Goal: Navigation & Orientation: Find specific page/section

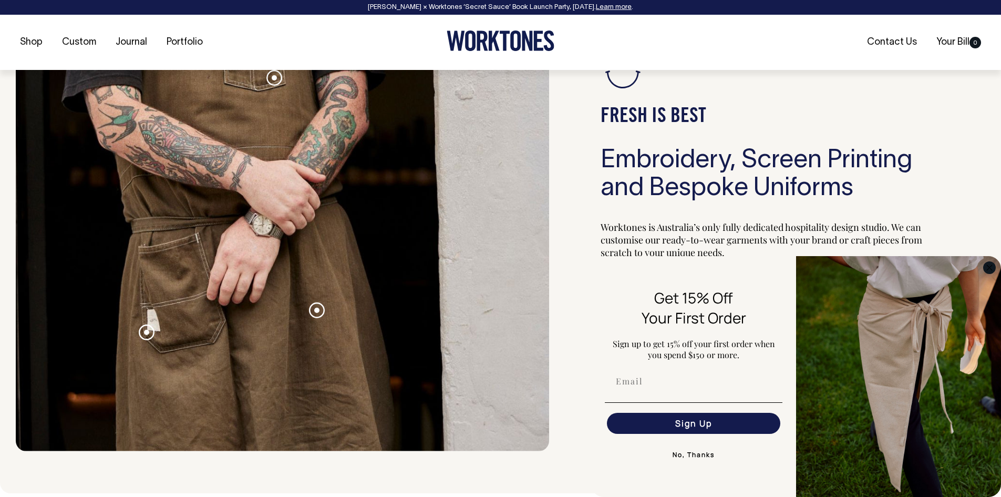
click at [987, 271] on circle "Close dialog" at bounding box center [990, 267] width 12 height 12
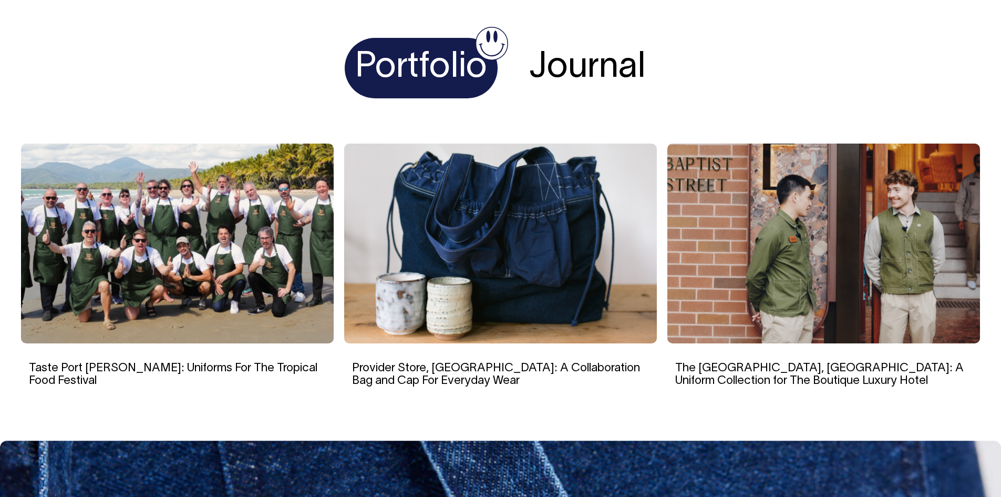
scroll to position [2051, 0]
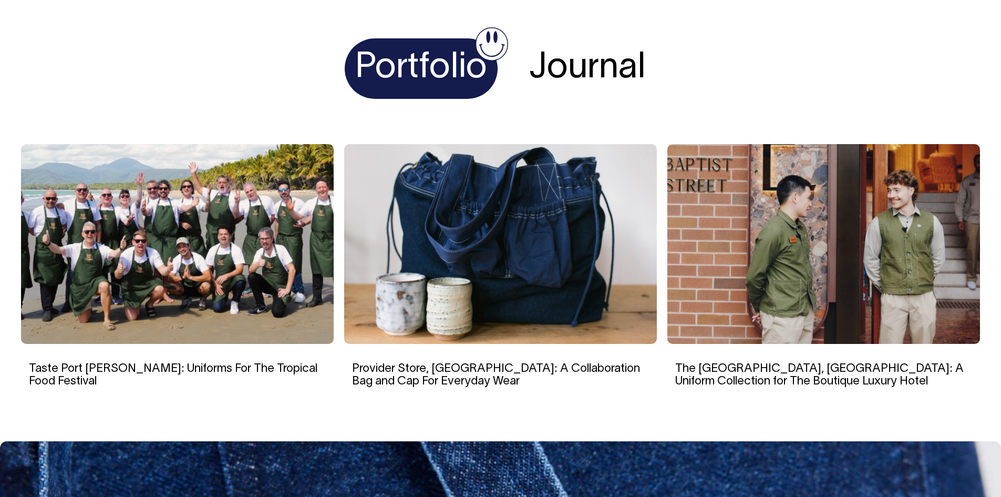
click at [431, 63] on h1 "Portfolio" at bounding box center [421, 68] width 153 height 60
click at [617, 75] on h1 "Journal" at bounding box center [588, 68] width 138 height 60
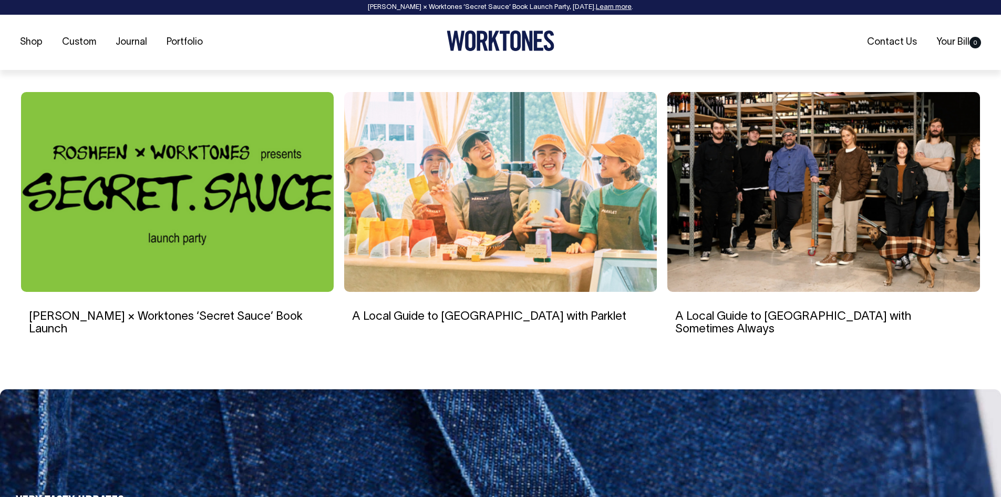
scroll to position [2103, 0]
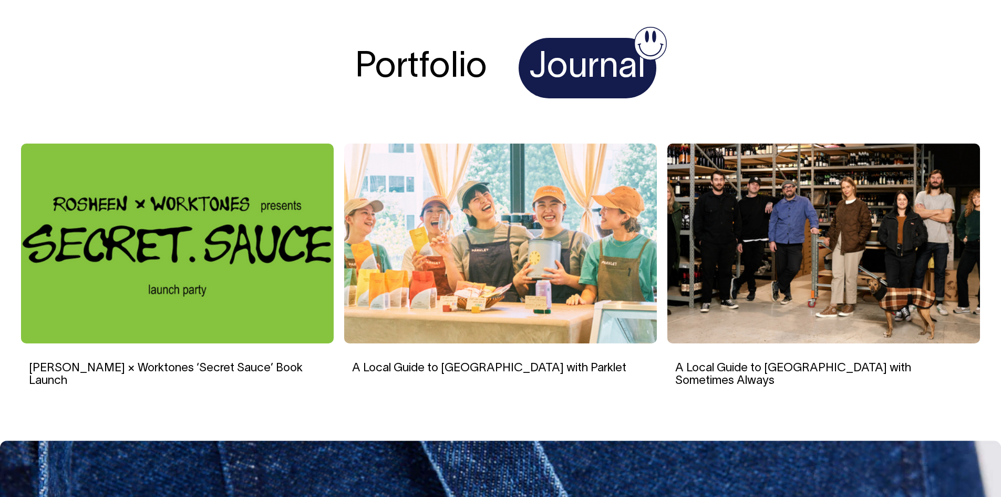
click at [453, 46] on h1 "Portfolio" at bounding box center [421, 68] width 153 height 60
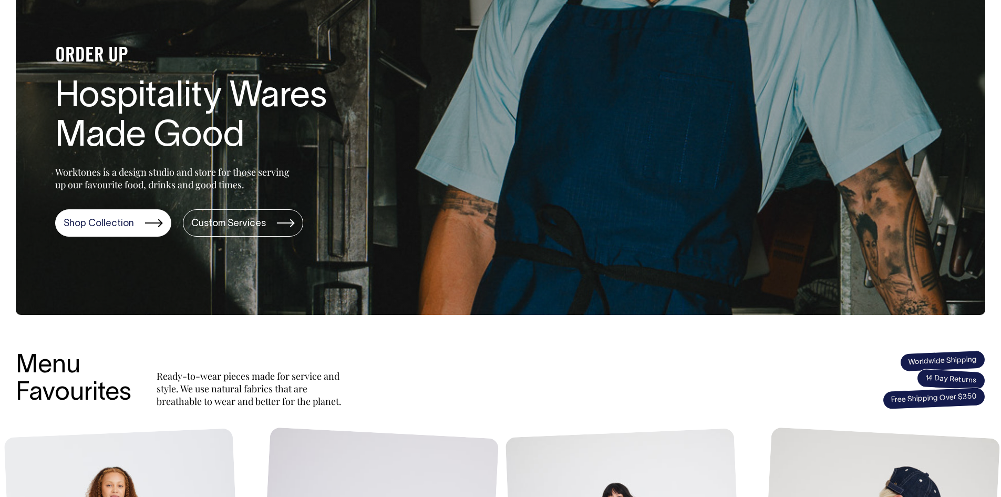
scroll to position [0, 0]
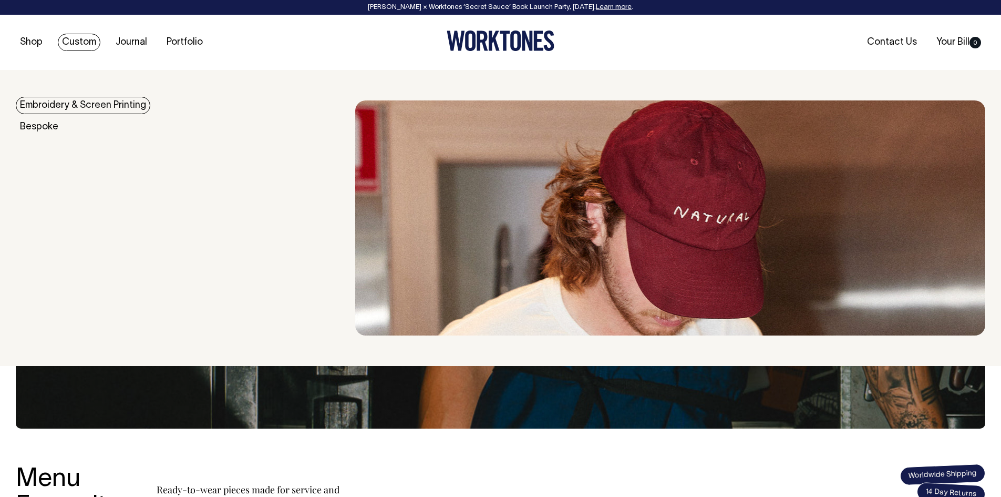
click at [69, 41] on link "Custom" at bounding box center [79, 42] width 43 height 17
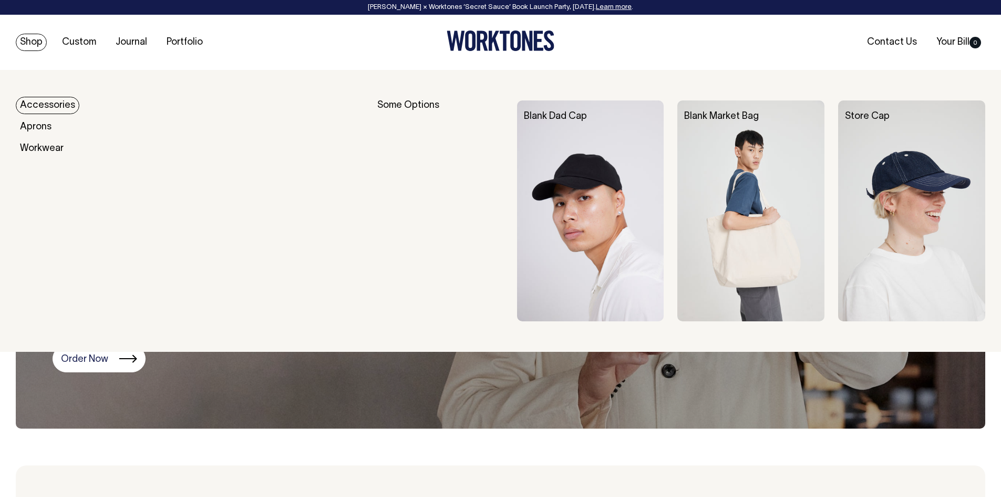
click at [60, 101] on link "Accessories" at bounding box center [48, 105] width 64 height 17
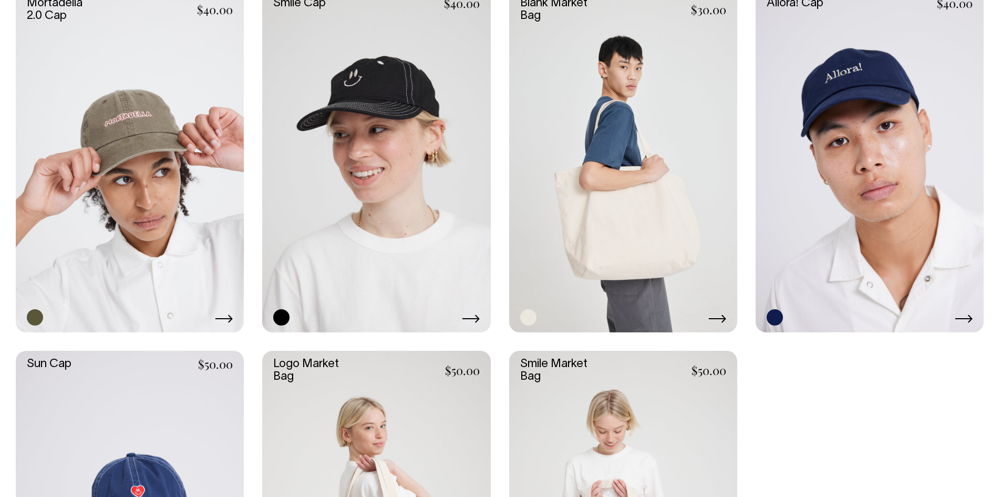
scroll to position [893, 0]
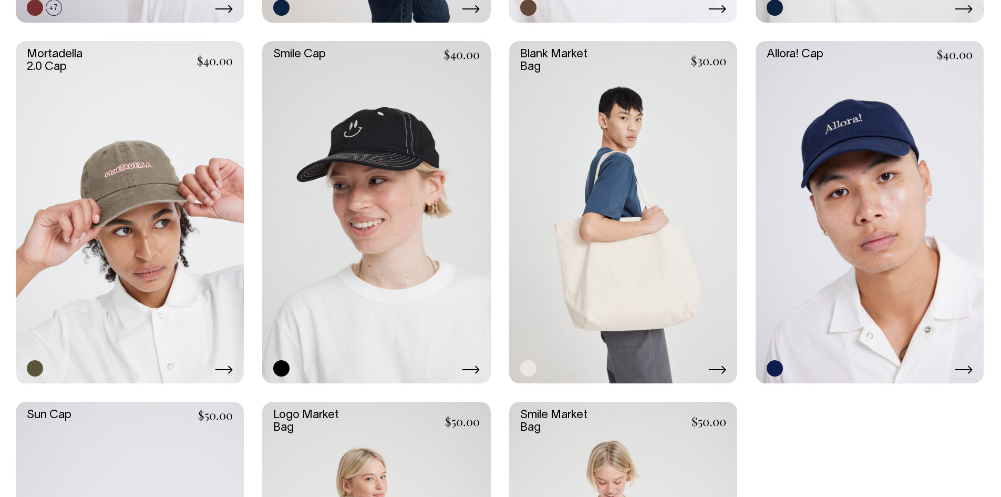
click at [130, 148] on link at bounding box center [130, 212] width 228 height 342
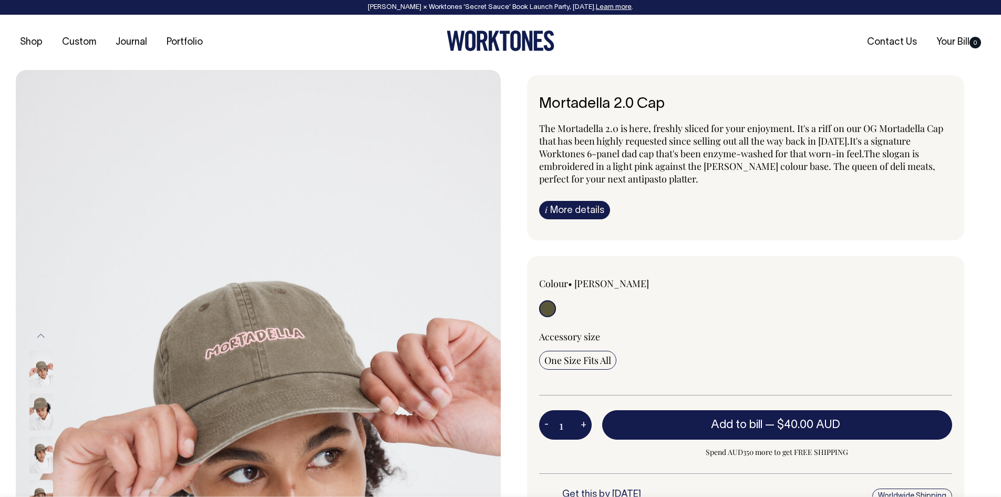
drag, startPoint x: 579, startPoint y: 37, endPoint x: 440, endPoint y: 60, distance: 140.2
click at [312, 67] on div "Shop Custom Journal Portfolio Contact Us Your Bill 0" at bounding box center [500, 42] width 1001 height 55
click at [451, 59] on div "Shop Custom Journal Portfolio Contact Us Your Bill 0" at bounding box center [500, 42] width 1001 height 55
click at [458, 49] on icon at bounding box center [501, 40] width 108 height 20
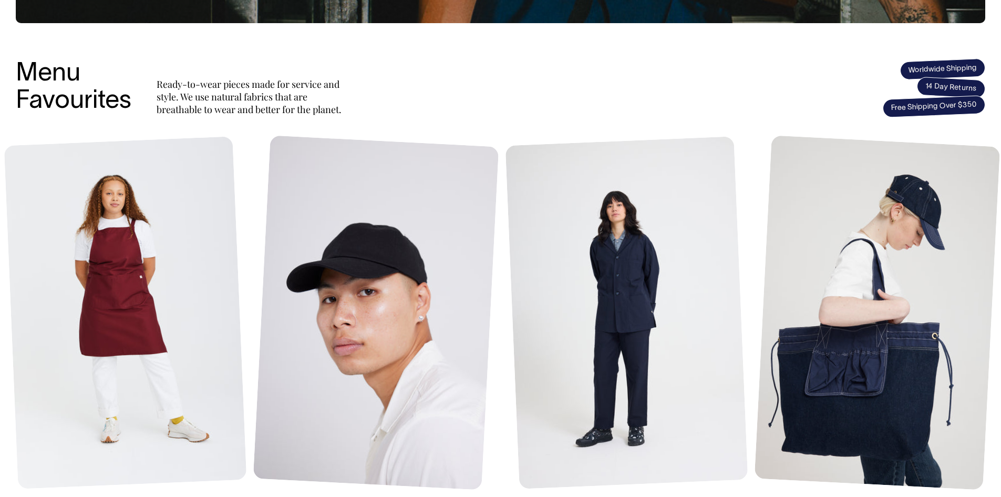
scroll to position [397, 0]
